Goal: Find specific page/section: Find specific page/section

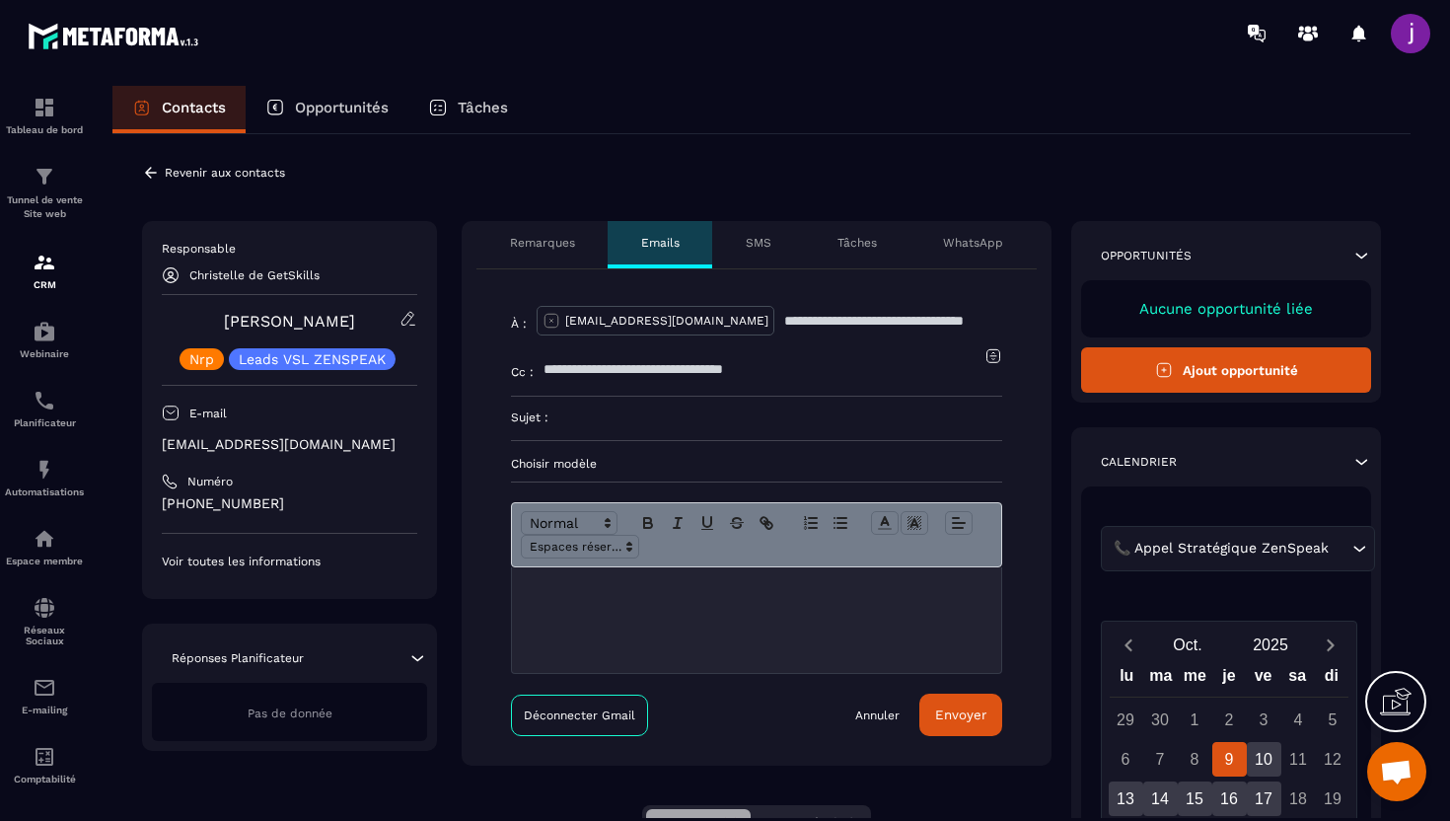
click at [151, 178] on icon at bounding box center [151, 173] width 18 height 18
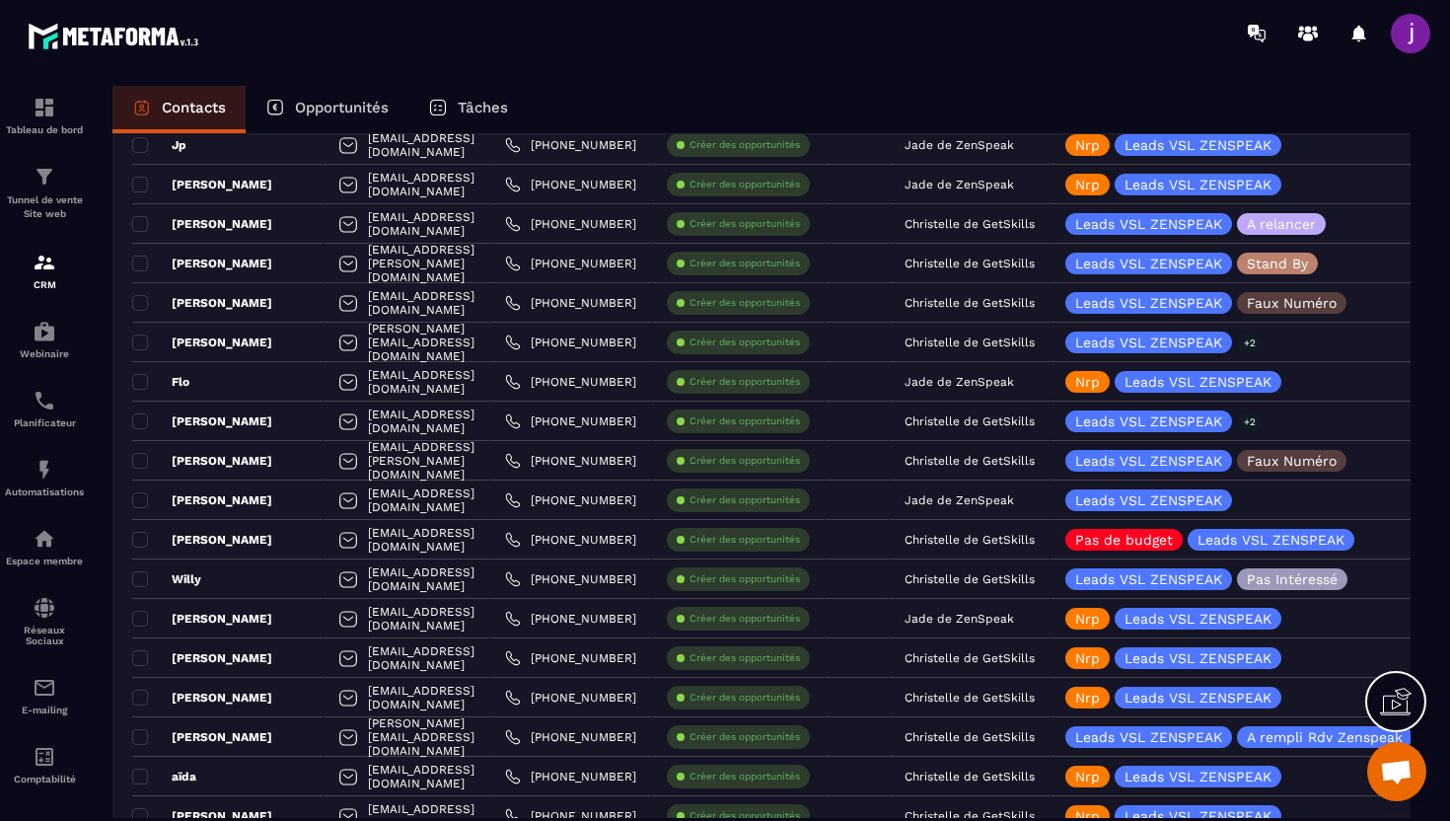
scroll to position [944, 0]
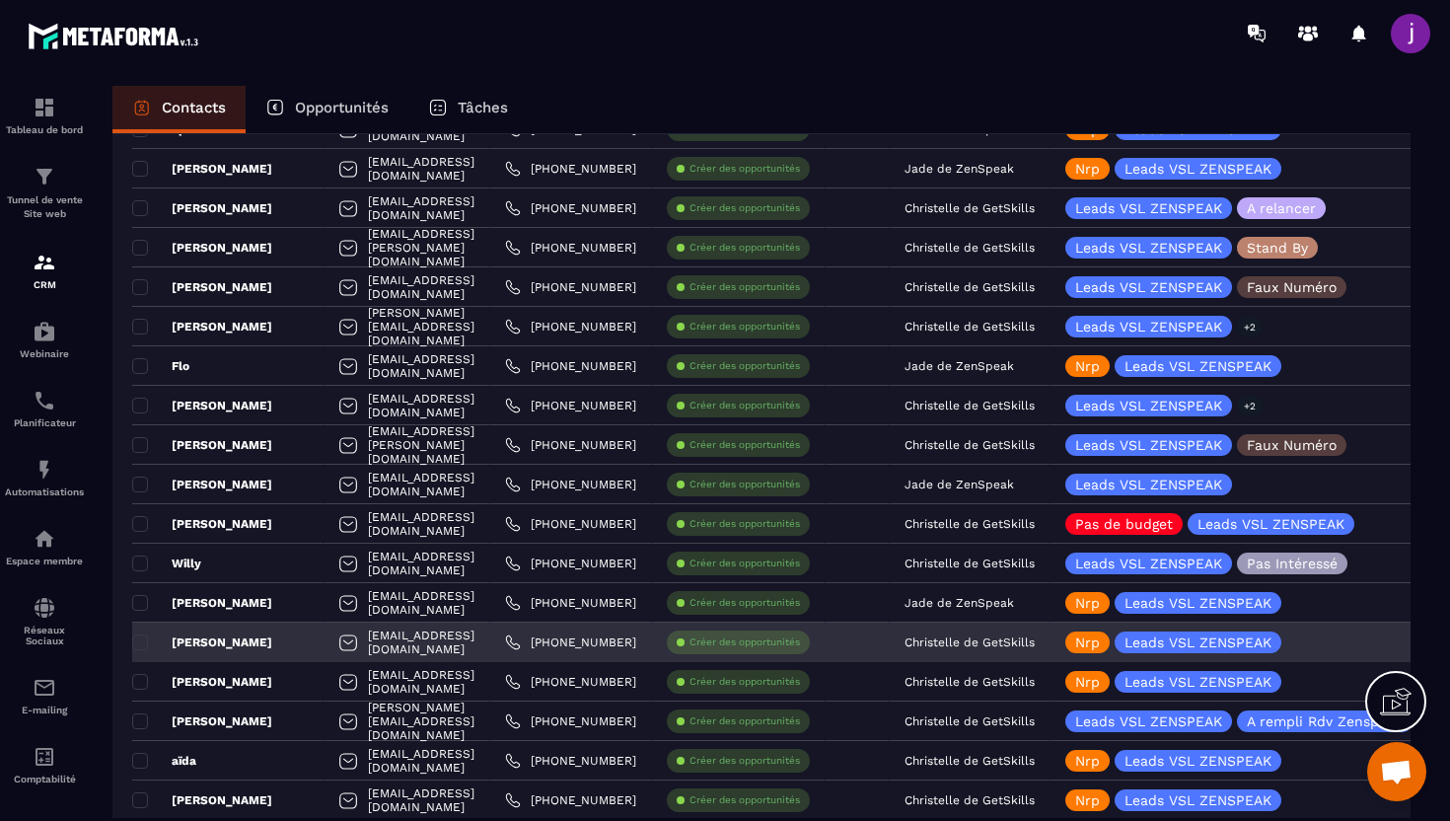
click at [1051, 652] on div "Christelle de GetSkills" at bounding box center [970, 642] width 161 height 39
click at [1035, 635] on p "Christelle de GetSkills" at bounding box center [970, 642] width 130 height 14
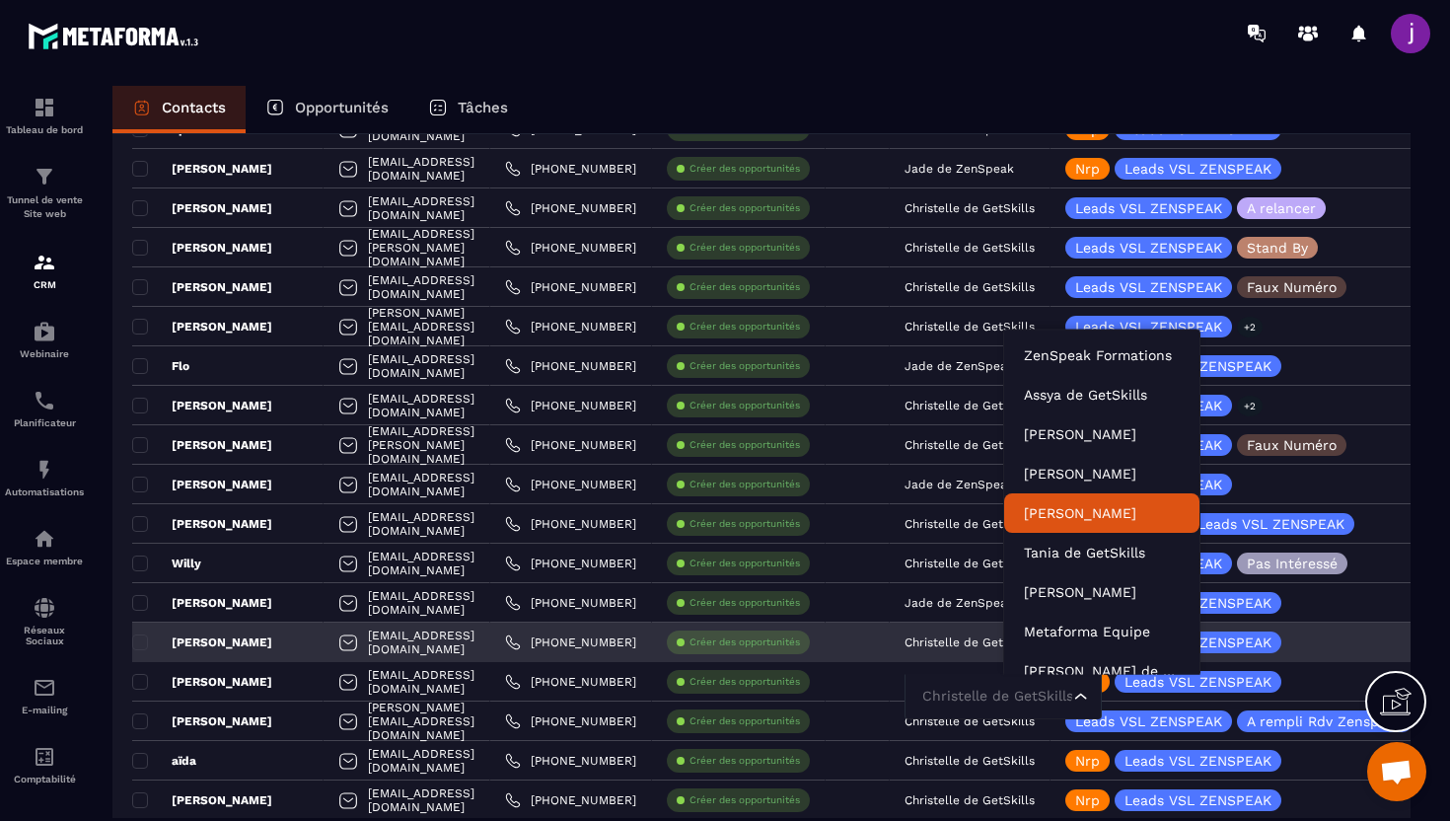
scroll to position [15, 0]
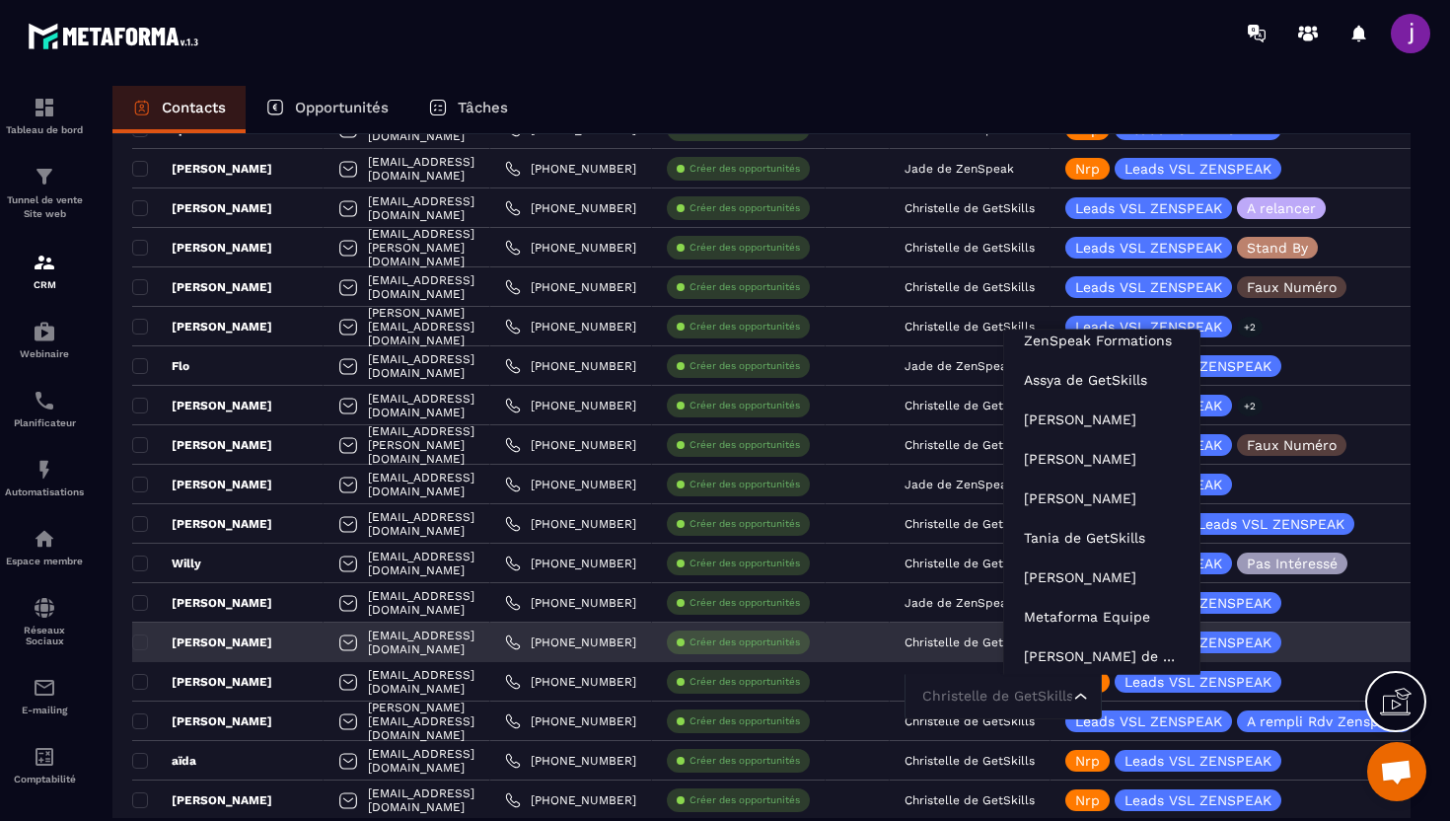
click at [1058, 692] on input "Search for option" at bounding box center [994, 697] width 152 height 22
type input "*"
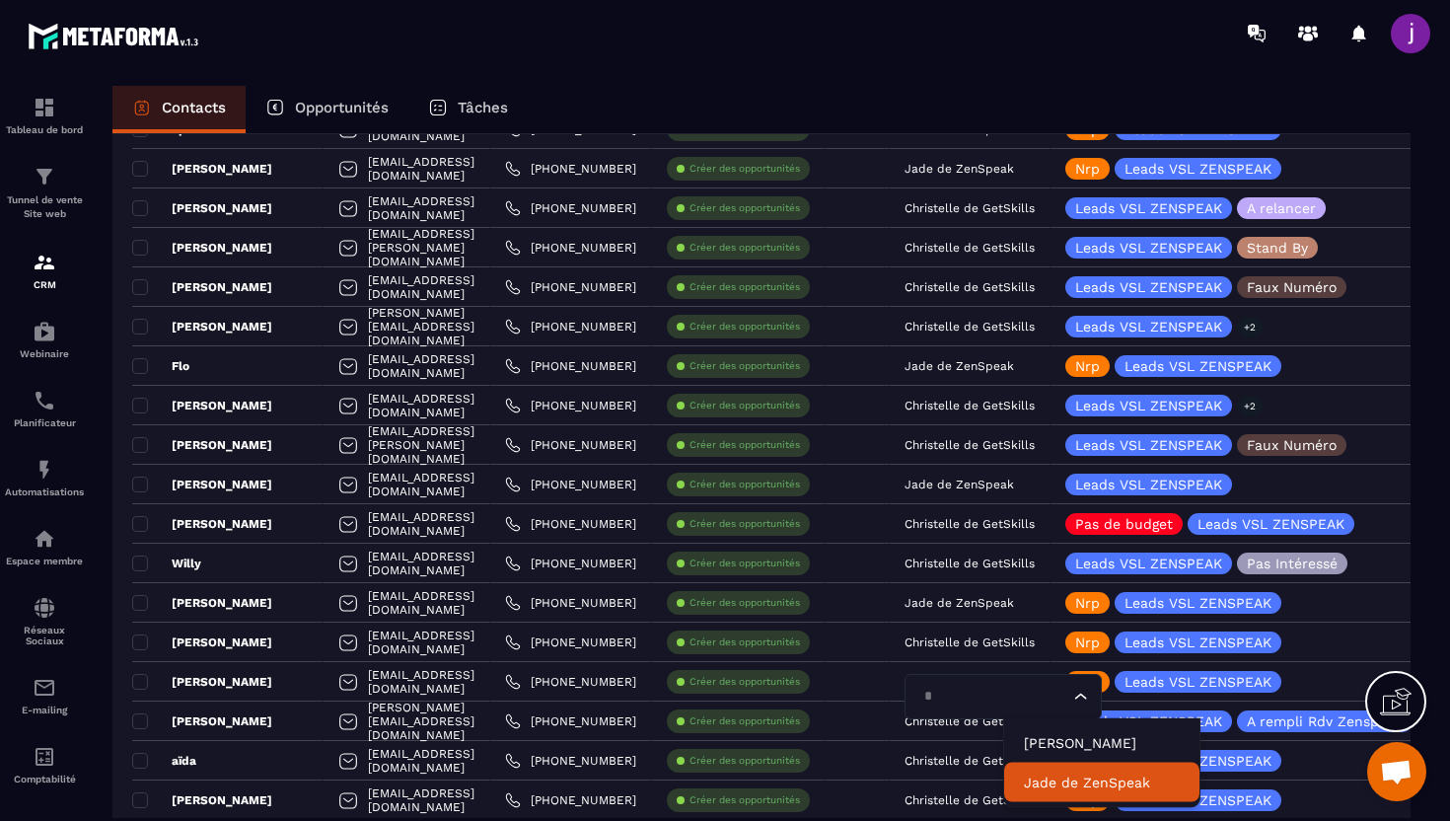
click at [1078, 780] on p "Jade de ZenSpeak" at bounding box center [1102, 783] width 156 height 20
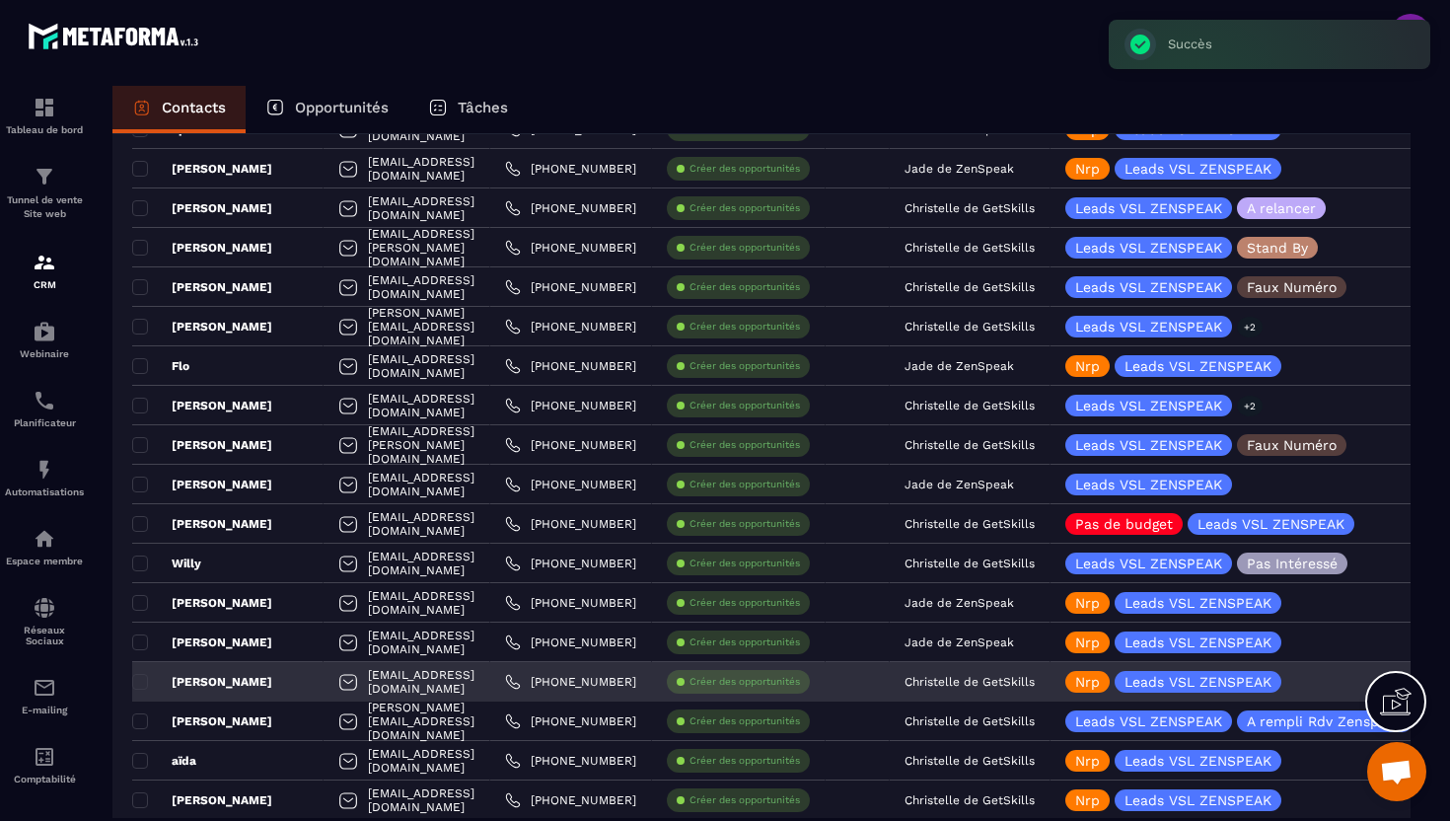
click at [311, 675] on div "[PERSON_NAME]" at bounding box center [227, 681] width 191 height 39
